Goal: Task Accomplishment & Management: Manage account settings

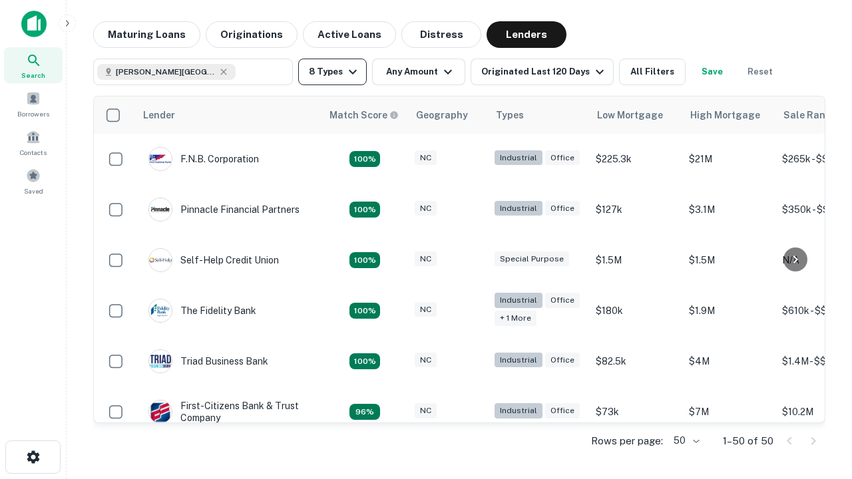
click at [332, 72] on button "8 Types" at bounding box center [332, 72] width 69 height 27
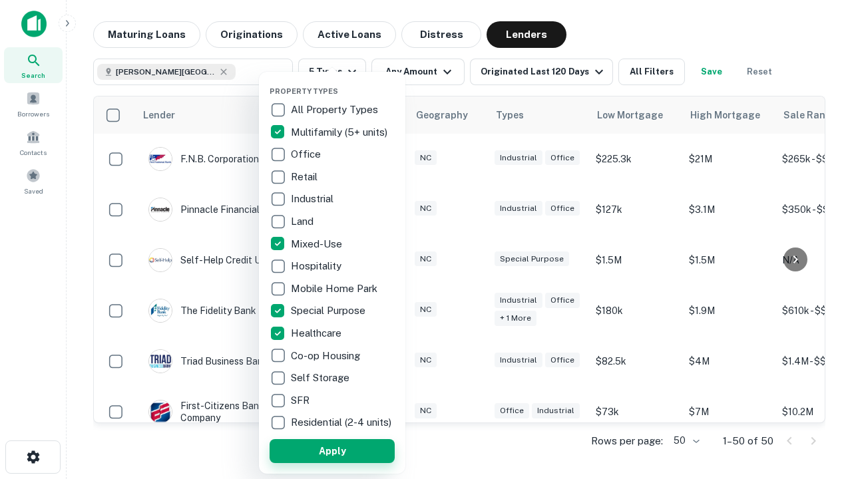
click at [332, 451] on button "Apply" at bounding box center [332, 451] width 125 height 24
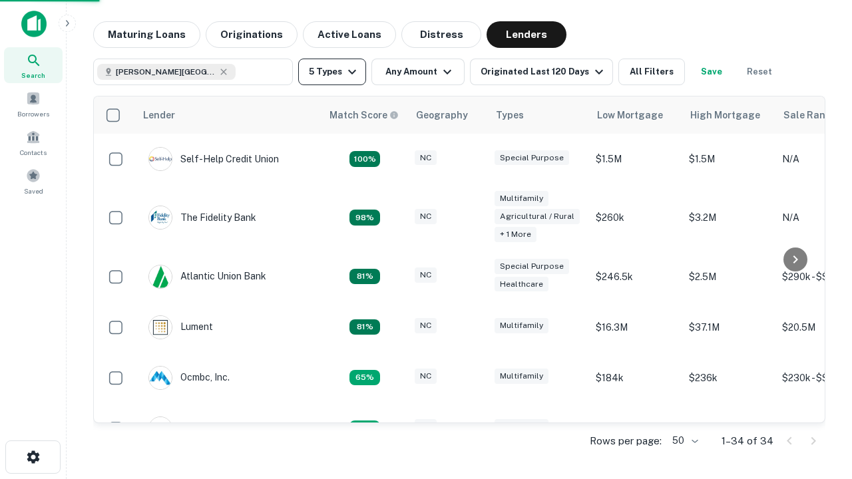
click at [332, 72] on button "5 Types" at bounding box center [332, 72] width 68 height 27
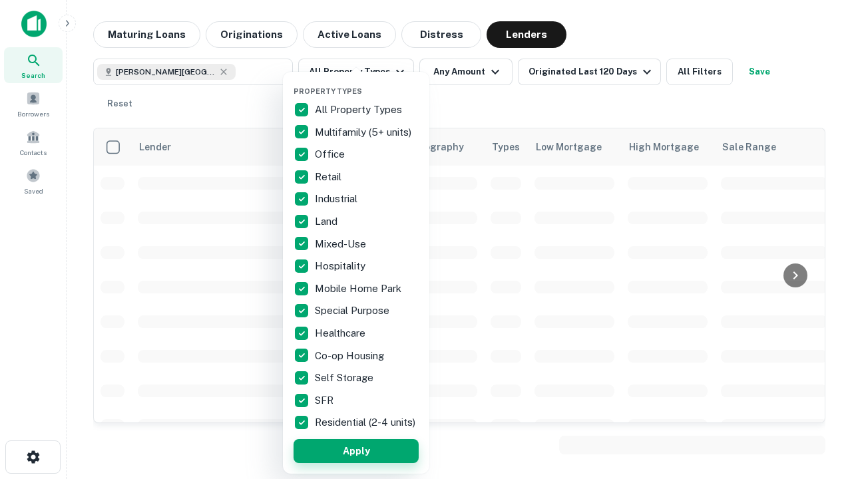
click at [356, 451] on button "Apply" at bounding box center [356, 451] width 125 height 24
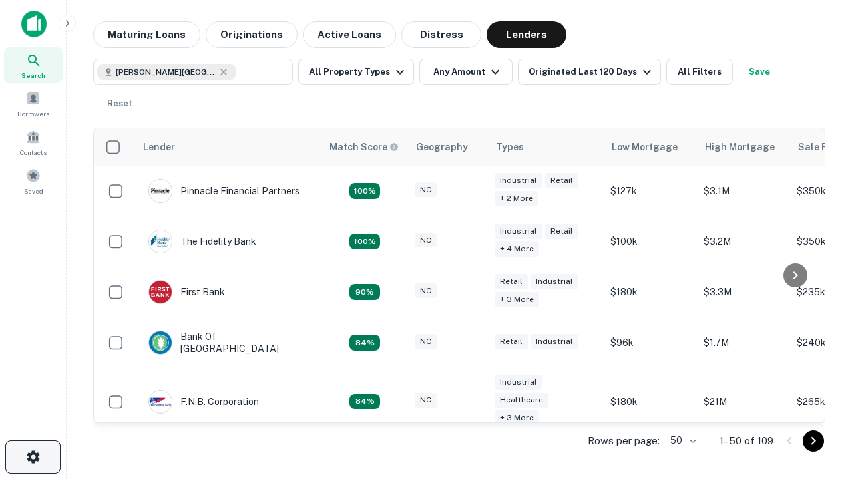
click at [33, 457] on icon "button" at bounding box center [33, 457] width 16 height 16
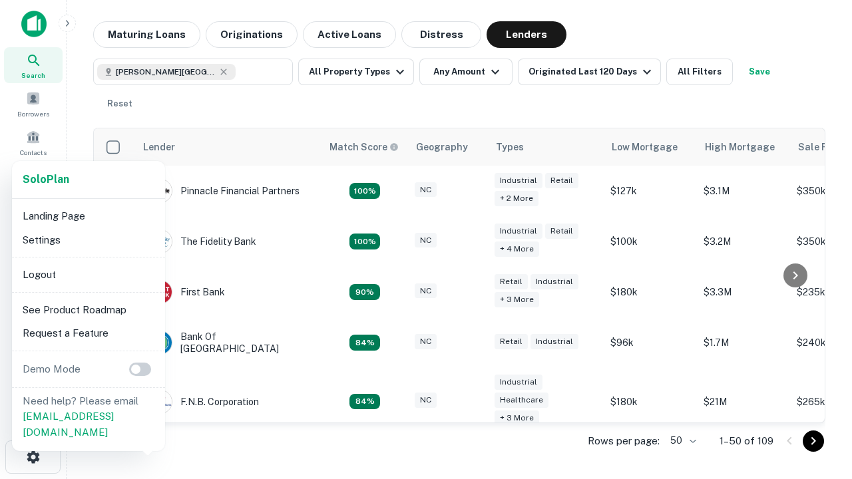
click at [88, 274] on li "Logout" at bounding box center [88, 275] width 142 height 24
